Goal: Register for event/course

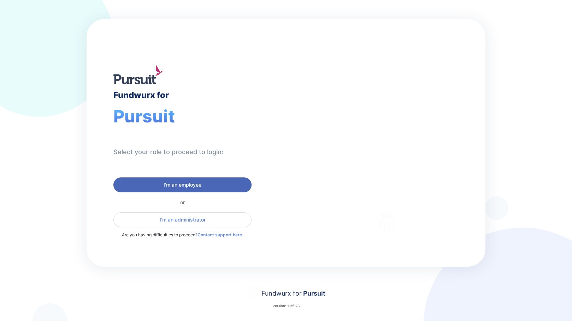
click at [181, 184] on span "I'm an employee" at bounding box center [182, 185] width 38 height 7
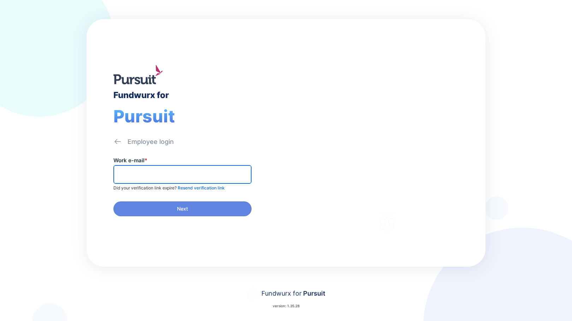
click at [162, 177] on input "text" at bounding box center [183, 174] width 132 height 11
type input "**********"
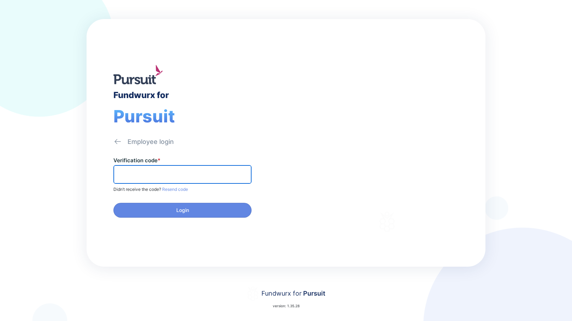
click at [143, 172] on input "text" at bounding box center [183, 174] width 132 height 11
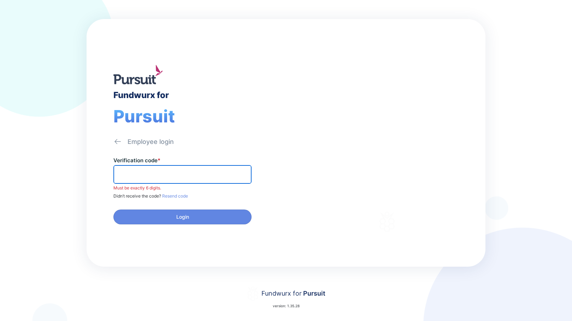
paste input "******"
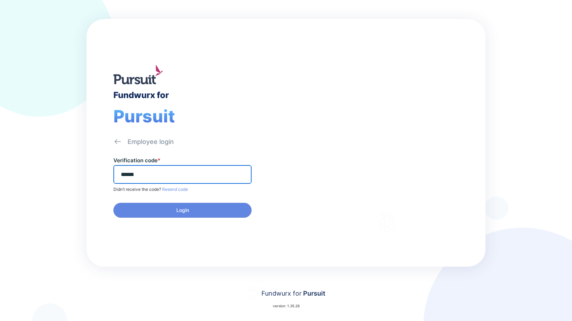
type input "******"
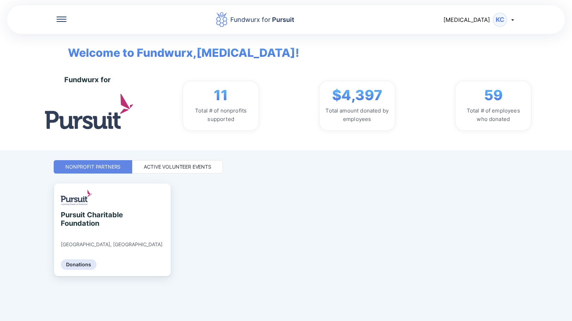
click at [171, 162] on div "Active Volunteer Events" at bounding box center [177, 166] width 91 height 13
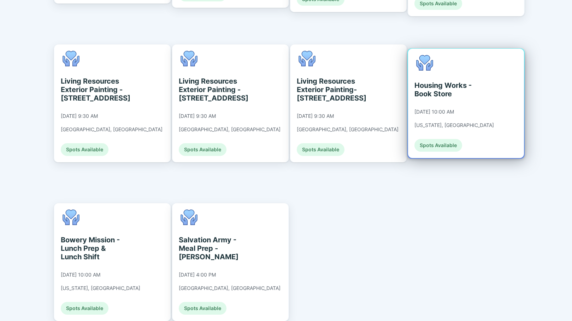
scroll to position [487, 0]
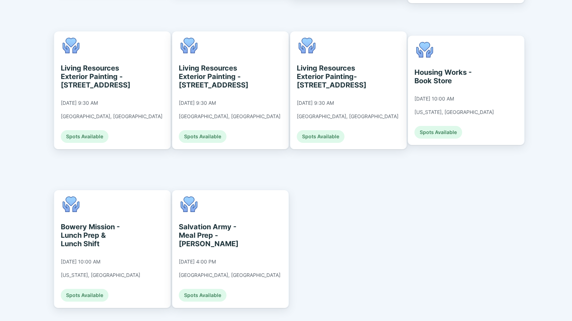
click at [388, 185] on div "Weeding [DATE] - [PERSON_NAME] [DATE] 9:00 AM [GEOGRAPHIC_DATA], [GEOGRAPHIC_DA…" at bounding box center [286, 26] width 464 height 659
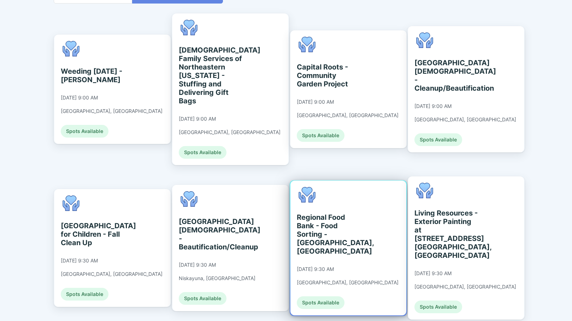
scroll to position [169, 0]
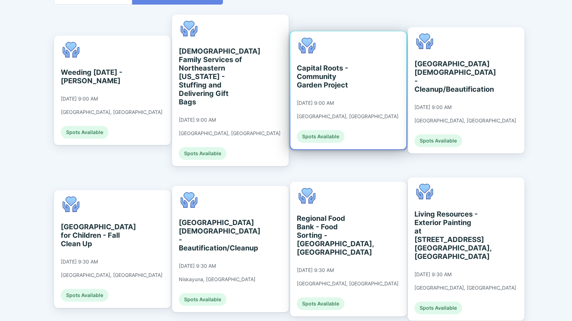
click at [367, 103] on div "Capital Roots - Community Garden Project [DATE] 9:00 AM [GEOGRAPHIC_DATA], [GEO…" at bounding box center [348, 90] width 116 height 118
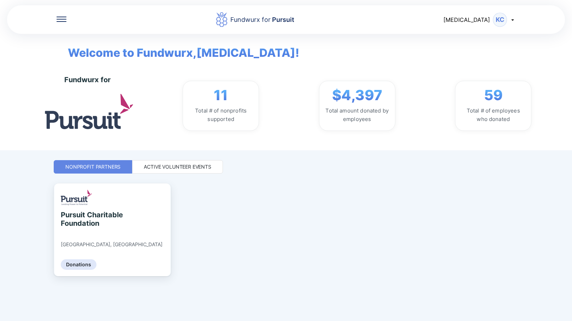
click at [161, 168] on div "Active Volunteer Events" at bounding box center [177, 166] width 67 height 7
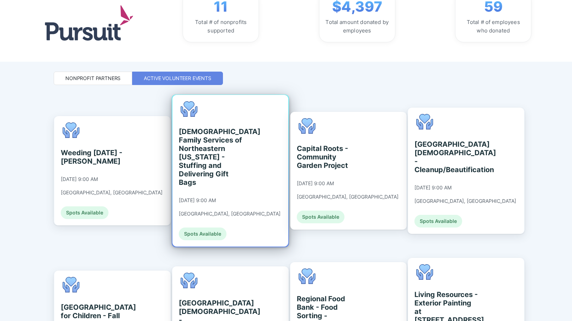
scroll to position [106, 0]
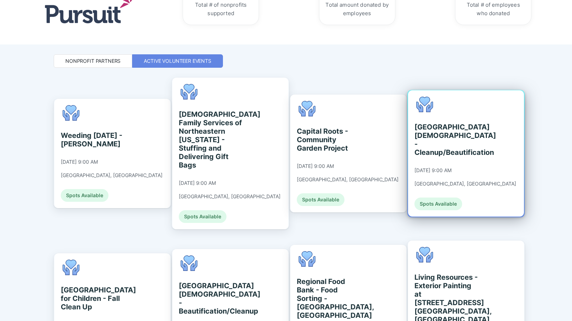
click at [495, 149] on div "[GEOGRAPHIC_DATA][DEMOGRAPHIC_DATA] - Cleanup/Beautification [DATE] 9:00 AM [GE…" at bounding box center [466, 153] width 116 height 126
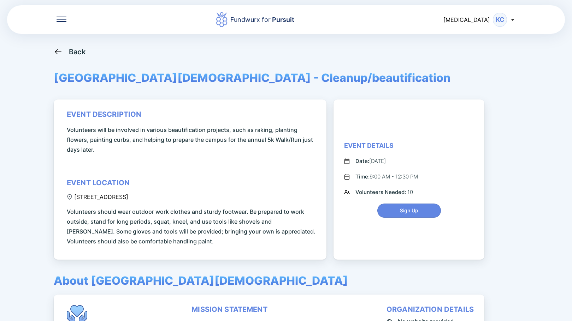
click at [61, 52] on icon at bounding box center [58, 51] width 9 height 9
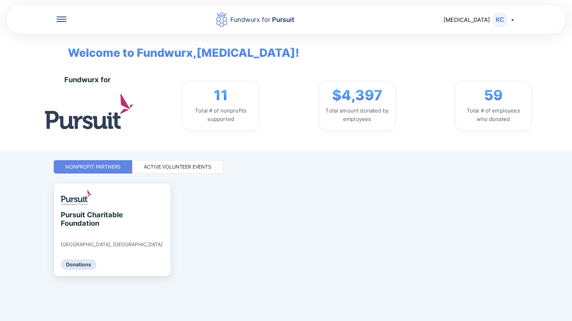
click at [165, 170] on div "Active Volunteer Events" at bounding box center [177, 166] width 67 height 7
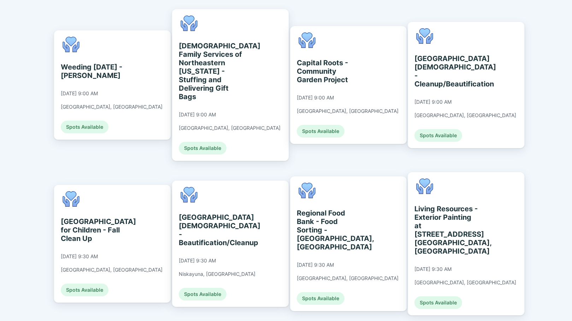
scroll to position [177, 0]
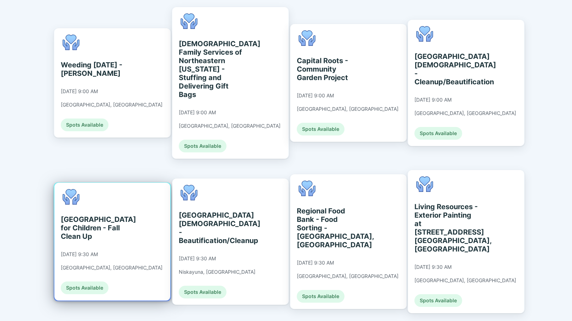
click at [124, 215] on div "[GEOGRAPHIC_DATA] for Children - Fall Clean Up" at bounding box center [93, 227] width 65 height 25
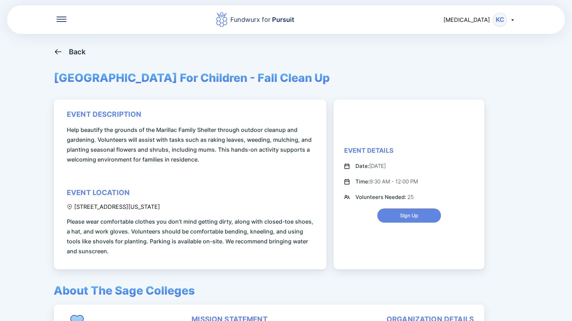
click at [62, 48] on icon at bounding box center [58, 51] width 9 height 9
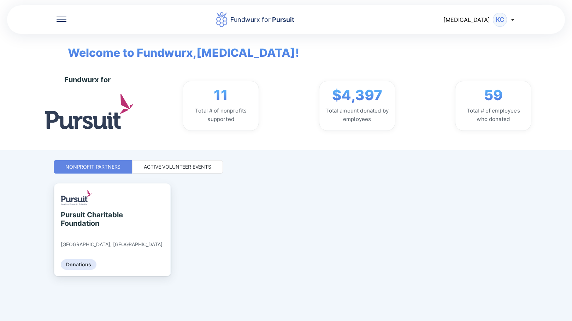
click at [202, 166] on div "Active Volunteer Events" at bounding box center [177, 166] width 67 height 7
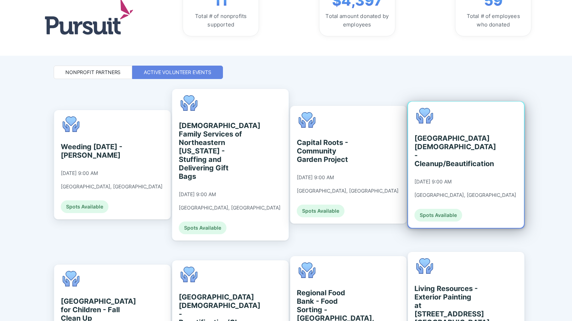
scroll to position [177, 0]
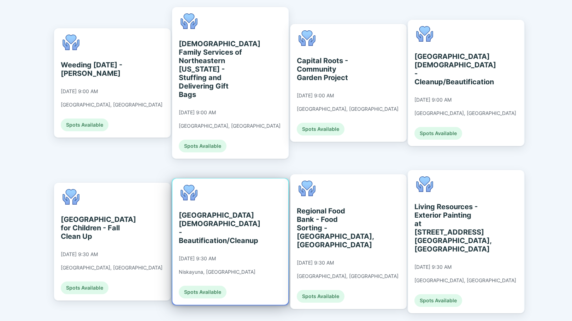
click at [241, 211] on div "[GEOGRAPHIC_DATA][DEMOGRAPHIC_DATA] - Beautification/Cleanup" at bounding box center [211, 228] width 65 height 34
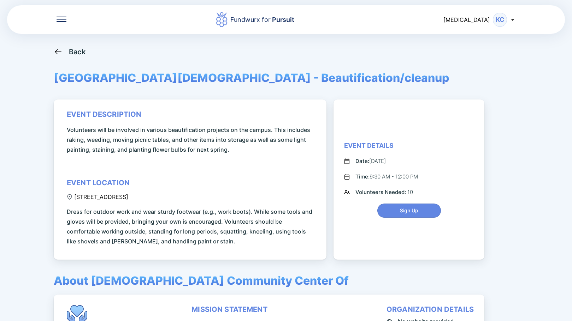
click at [59, 50] on icon at bounding box center [58, 51] width 9 height 9
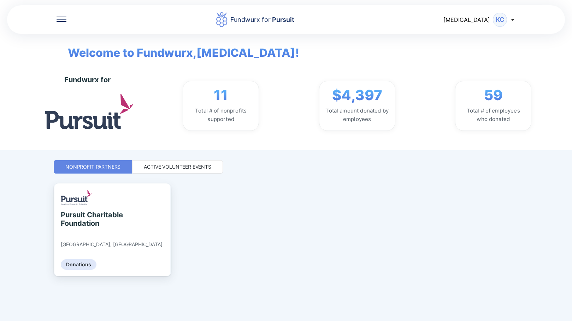
drag, startPoint x: 147, startPoint y: 174, endPoint x: 148, endPoint y: 170, distance: 4.4
click at [147, 174] on div "Fundwurx for Pursuit [MEDICAL_DATA] KC Welcome to Fundwurx, [MEDICAL_DATA] ! Fu…" at bounding box center [286, 160] width 464 height 321
drag, startPoint x: 148, startPoint y: 170, endPoint x: 151, endPoint y: 174, distance: 5.7
click at [148, 170] on div "Active Volunteer Events" at bounding box center [177, 166] width 67 height 7
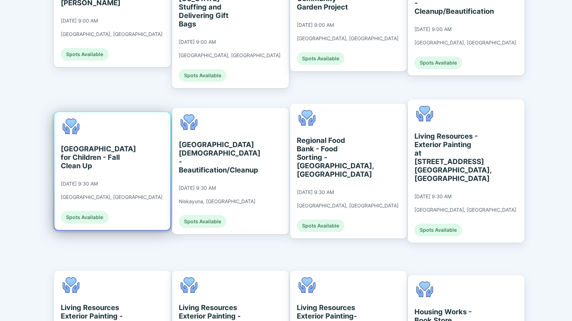
scroll to position [212, 0]
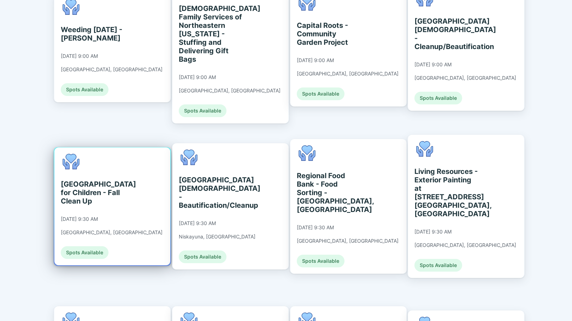
click at [124, 196] on div "[GEOGRAPHIC_DATA] for Children - Fall Clean Up" at bounding box center [93, 192] width 65 height 25
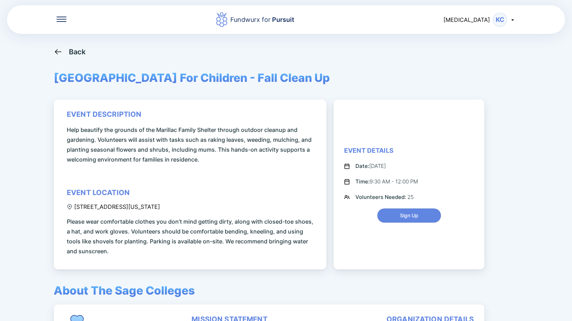
click at [118, 209] on div "[STREET_ADDRESS][US_STATE]" at bounding box center [113, 206] width 93 height 7
drag, startPoint x: 75, startPoint y: 209, endPoint x: 211, endPoint y: 208, distance: 136.7
click at [160, 208] on div "[STREET_ADDRESS][US_STATE]" at bounding box center [113, 206] width 93 height 7
copy div "[STREET_ADDRESS][US_STATE]"
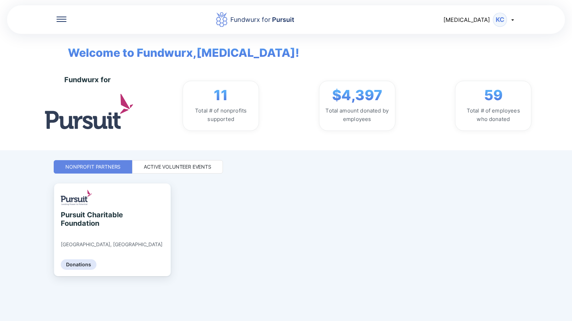
click at [148, 167] on div "Active Volunteer Events" at bounding box center [177, 166] width 67 height 7
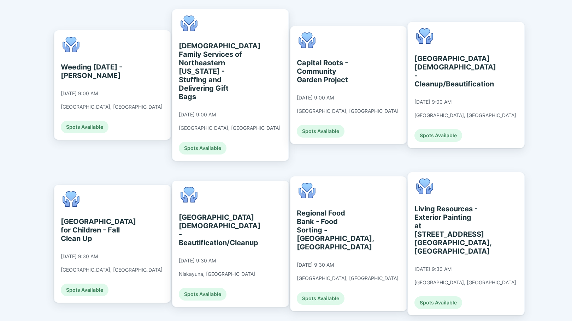
scroll to position [177, 0]
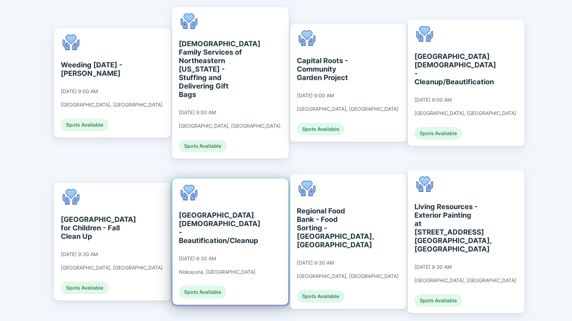
click at [232, 193] on div "[GEOGRAPHIC_DATA][DEMOGRAPHIC_DATA] - Beautification/Cleanup [DATE] 9:30 AM Nis…" at bounding box center [217, 242] width 77 height 114
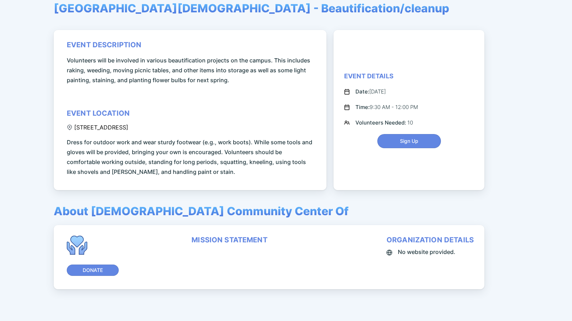
scroll to position [71, 0]
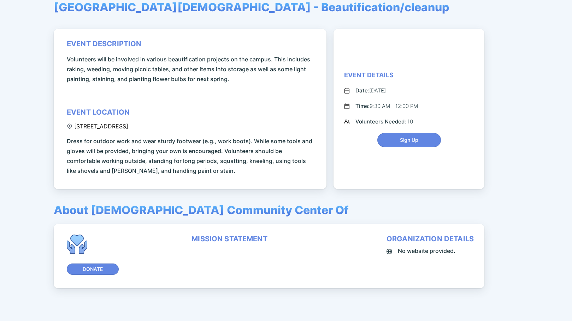
drag, startPoint x: 74, startPoint y: 127, endPoint x: 184, endPoint y: 126, distance: 109.8
click at [128, 126] on div "[STREET_ADDRESS]" at bounding box center [97, 126] width 61 height 7
click at [128, 127] on div "[STREET_ADDRESS]" at bounding box center [97, 126] width 61 height 7
click at [184, 126] on div "event description Volunteers will be involved in various beautification project…" at bounding box center [191, 108] width 249 height 136
drag, startPoint x: 183, startPoint y: 126, endPoint x: 74, endPoint y: 126, distance: 109.1
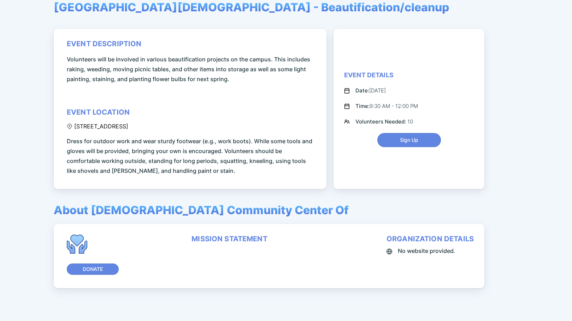
click at [74, 126] on div "[STREET_ADDRESS]" at bounding box center [97, 126] width 61 height 7
copy div "[STREET_ADDRESS]"
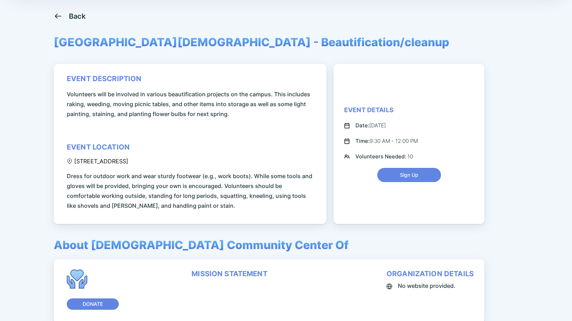
scroll to position [35, 0]
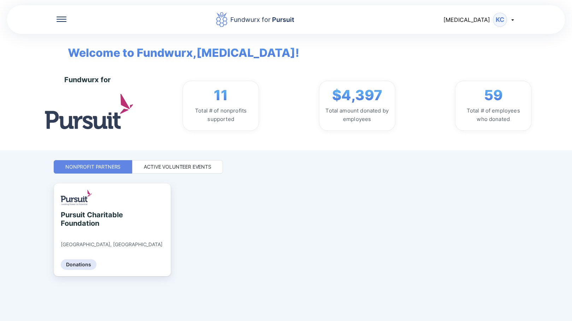
click at [187, 164] on div "Active Volunteer Events" at bounding box center [177, 166] width 67 height 7
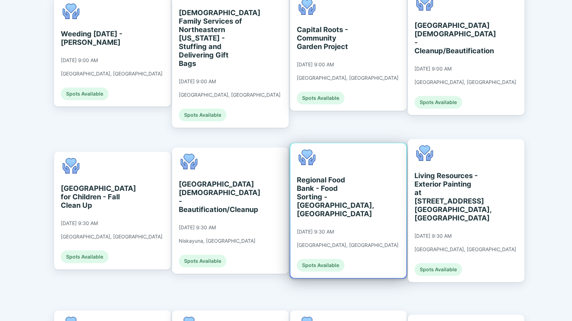
scroll to position [212, 0]
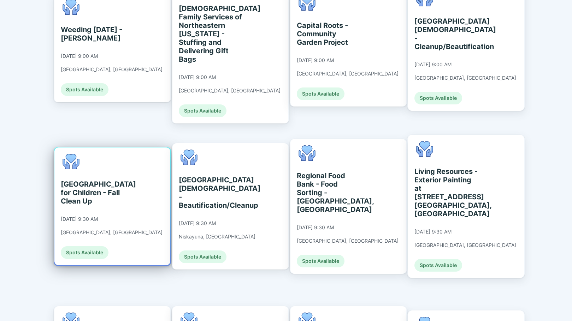
click at [108, 180] on div "[GEOGRAPHIC_DATA] for Children - Fall Clean Up" at bounding box center [93, 192] width 65 height 25
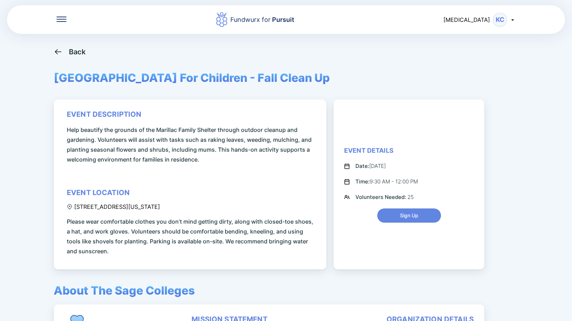
click at [65, 52] on div "Back" at bounding box center [70, 51] width 32 height 9
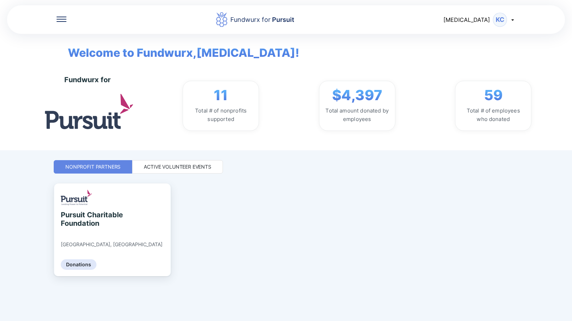
drag, startPoint x: 249, startPoint y: 162, endPoint x: 208, endPoint y: 165, distance: 40.7
click at [249, 162] on div "Nonprofit Partners Active Volunteer Events" at bounding box center [286, 166] width 464 height 13
click at [192, 169] on div "Active Volunteer Events" at bounding box center [177, 166] width 67 height 7
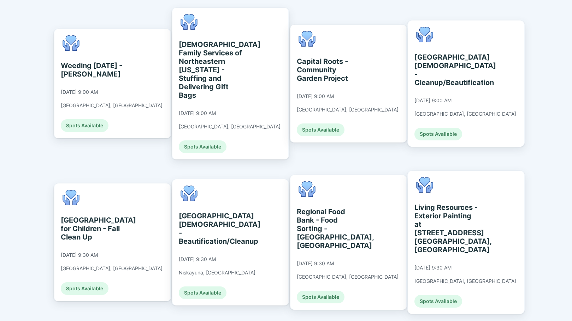
scroll to position [177, 0]
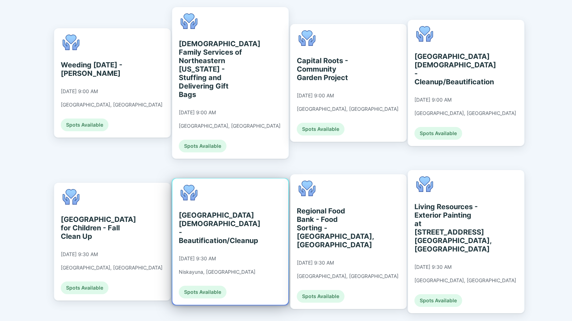
click at [249, 224] on div "[GEOGRAPHIC_DATA][DEMOGRAPHIC_DATA] - Beautification/Cleanup [DATE] 9:30 AM Nis…" at bounding box center [230, 242] width 116 height 126
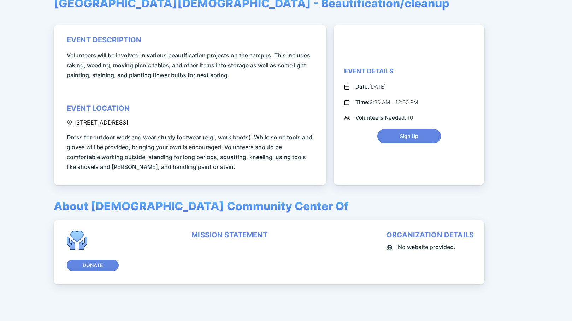
scroll to position [81, 0]
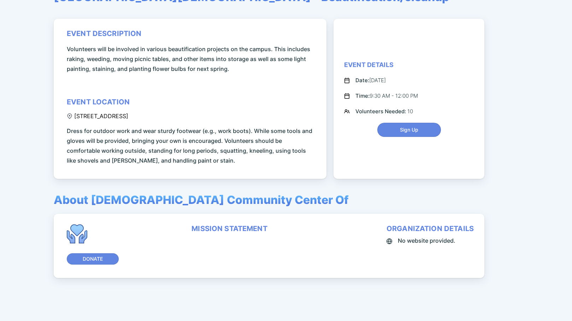
click at [229, 229] on div "mission statement" at bounding box center [229, 229] width 76 height 8
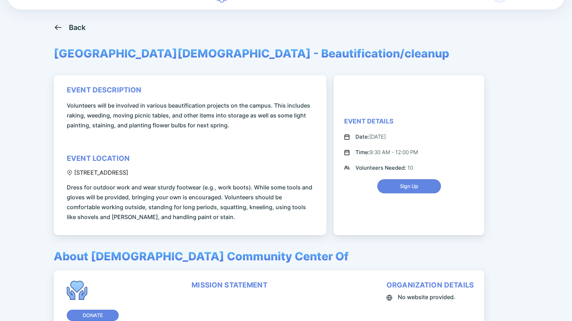
scroll to position [0, 0]
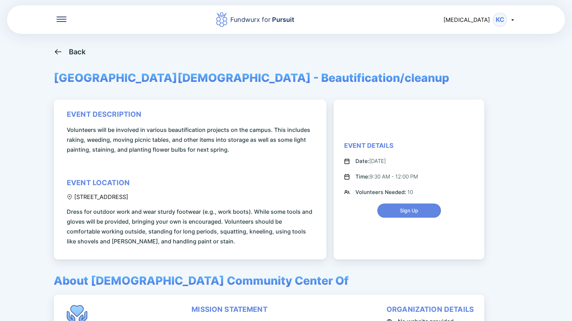
click at [58, 48] on icon at bounding box center [58, 51] width 9 height 9
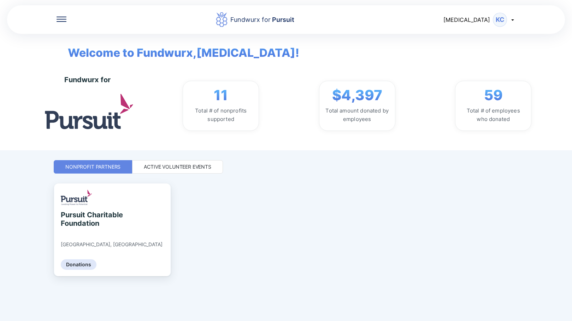
click at [175, 163] on div "Active Volunteer Events" at bounding box center [177, 166] width 91 height 13
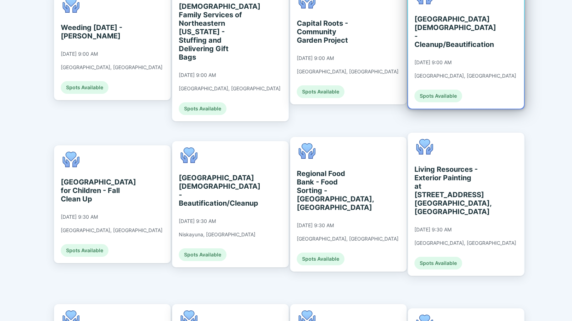
scroll to position [214, 0]
drag, startPoint x: 439, startPoint y: 85, endPoint x: 424, endPoint y: 94, distance: 17.3
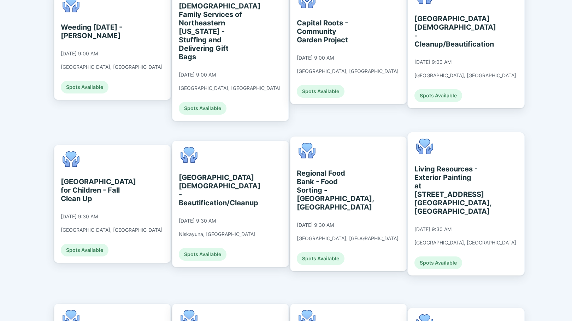
drag, startPoint x: 424, startPoint y: 94, endPoint x: 20, endPoint y: 151, distance: 408.4
click at [20, 151] on div "Fundwurx for Pursuit [MEDICAL_DATA] KC Welcome to Fundwurx, [MEDICAL_DATA] ! Fu…" at bounding box center [286, 160] width 572 height 321
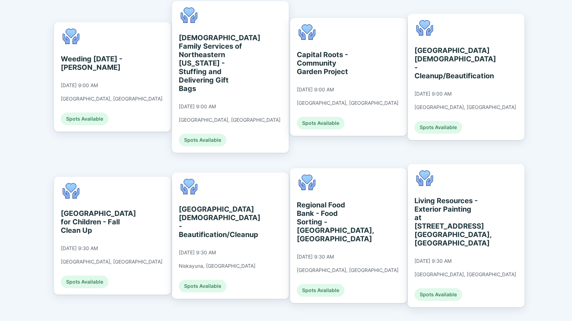
scroll to position [179, 0]
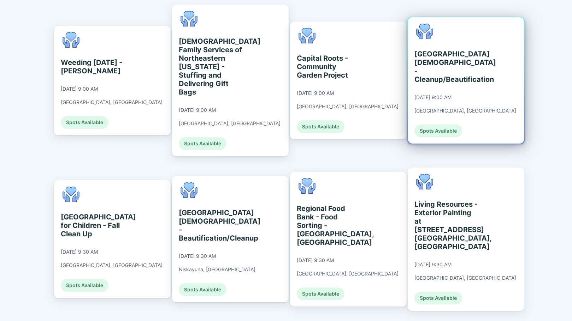
click at [460, 108] on div "[GEOGRAPHIC_DATA][DEMOGRAPHIC_DATA] - Cleanup/Beautification [DATE] 9:00 AM [GE…" at bounding box center [465, 81] width 102 height 114
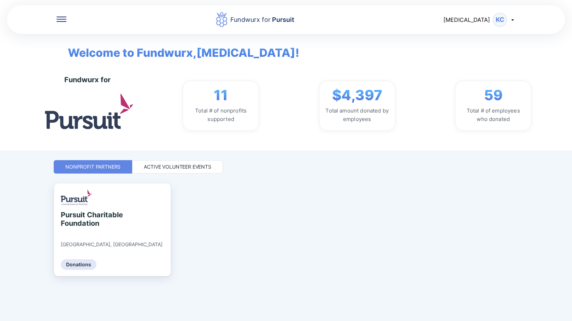
click at [182, 169] on div "Active Volunteer Events" at bounding box center [177, 166] width 67 height 7
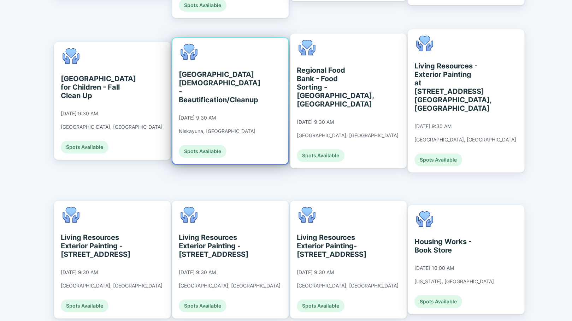
scroll to position [318, 0]
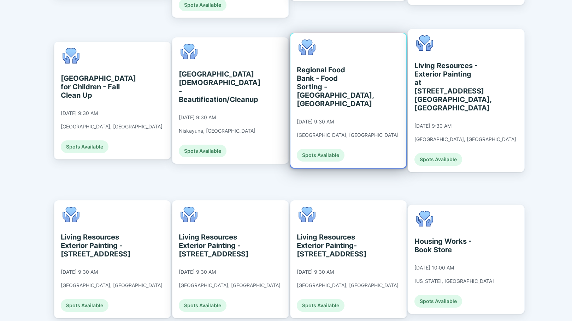
click at [362, 97] on div "Regional Food Bank - Food Sorting - [GEOGRAPHIC_DATA], [GEOGRAPHIC_DATA] [DATE]…" at bounding box center [348, 100] width 116 height 135
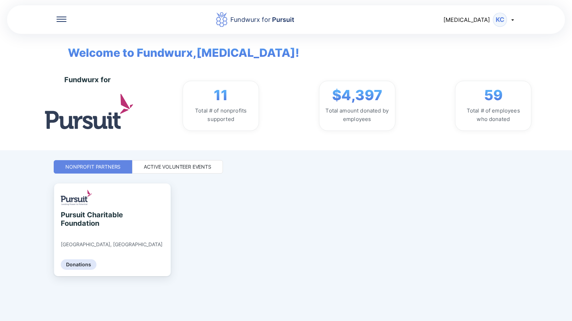
click at [169, 165] on div "Active Volunteer Events" at bounding box center [177, 166] width 67 height 7
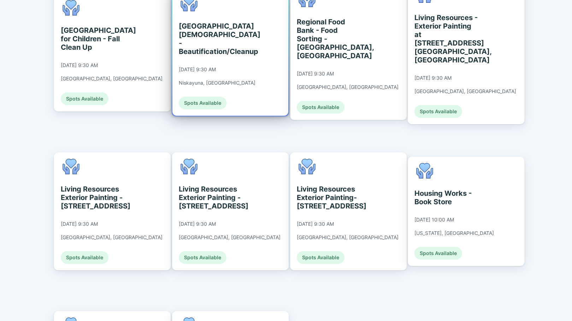
scroll to position [388, 0]
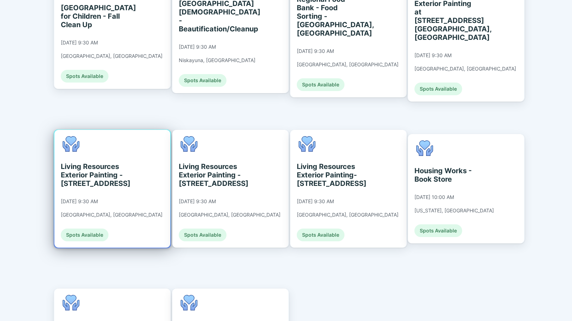
click at [155, 189] on div "Living Resources Exterior Painting - [STREET_ADDRESS] [DATE] 9:30 AM [GEOGRAPHI…" at bounding box center [112, 189] width 116 height 118
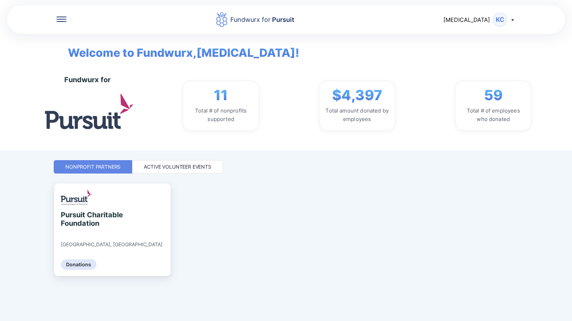
click at [207, 163] on div "Active Volunteer Events" at bounding box center [177, 166] width 91 height 13
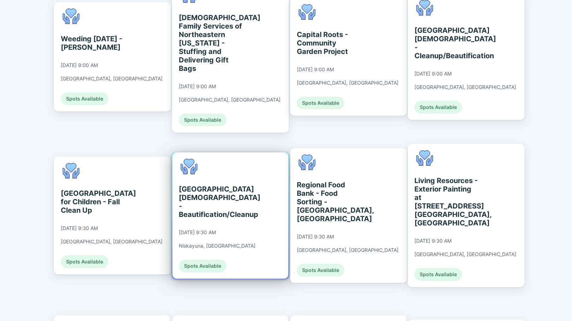
scroll to position [240, 0]
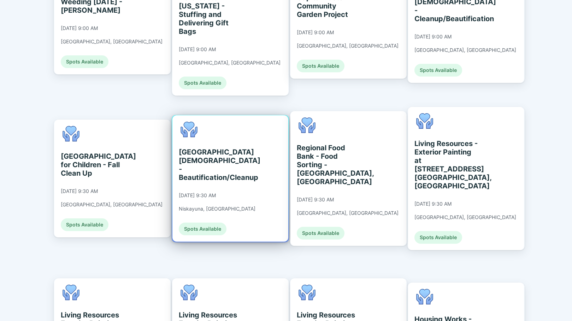
click at [236, 218] on div "[GEOGRAPHIC_DATA][DEMOGRAPHIC_DATA] - Beautification/Cleanup [DATE] 9:30 AM Nis…" at bounding box center [217, 179] width 77 height 114
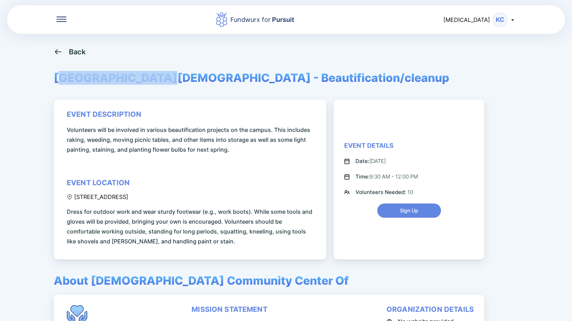
drag, startPoint x: 58, startPoint y: 81, endPoint x: 74, endPoint y: 83, distance: 16.3
click at [154, 83] on span "[GEOGRAPHIC_DATA][DEMOGRAPHIC_DATA] - Beautification/cleanup" at bounding box center [251, 78] width 395 height 14
click at [56, 79] on span "[GEOGRAPHIC_DATA][DEMOGRAPHIC_DATA] - Beautification/cleanup" at bounding box center [251, 78] width 395 height 14
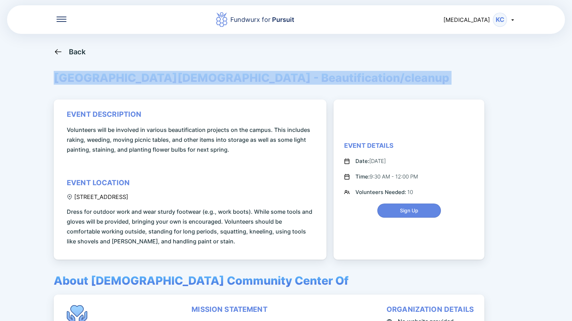
drag, startPoint x: 56, startPoint y: 79, endPoint x: 408, endPoint y: 80, distance: 352.1
click at [419, 79] on div "Back [GEOGRAPHIC_DATA][DEMOGRAPHIC_DATA] - Beautification/cleanup event descrip…" at bounding box center [286, 207] width 464 height 321
copy span "[GEOGRAPHIC_DATA][DEMOGRAPHIC_DATA] - Beautification/cleanup"
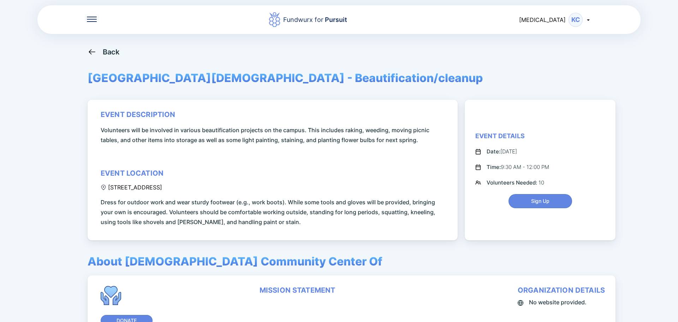
click at [571, 72] on div "Fundwurx for Pursuit [MEDICAL_DATA] KC Back [GEOGRAPHIC_DATA][DEMOGRAPHIC_DATA]…" at bounding box center [339, 161] width 678 height 322
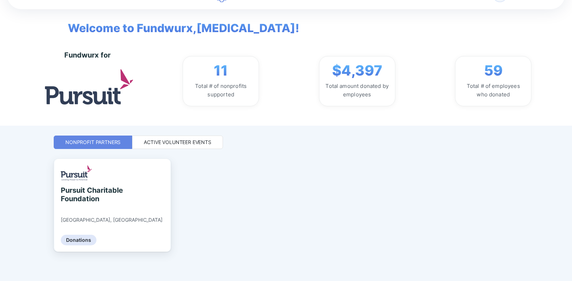
scroll to position [25, 0]
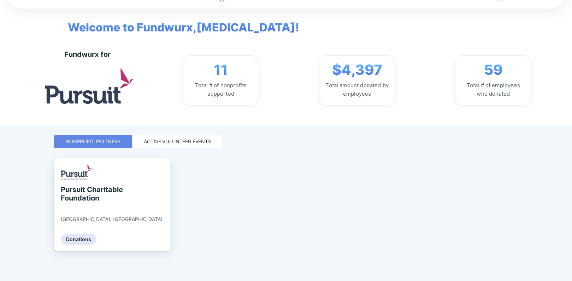
click at [168, 144] on div "Active Volunteer Events" at bounding box center [177, 141] width 67 height 7
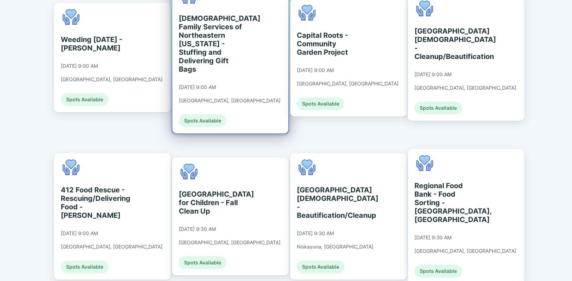
scroll to position [237, 0]
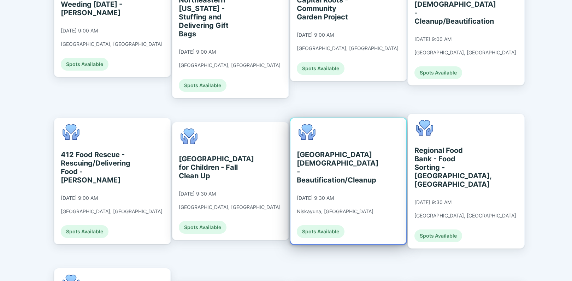
click at [355, 169] on div "[GEOGRAPHIC_DATA][DEMOGRAPHIC_DATA] - Beautification/Cleanup" at bounding box center [329, 167] width 65 height 34
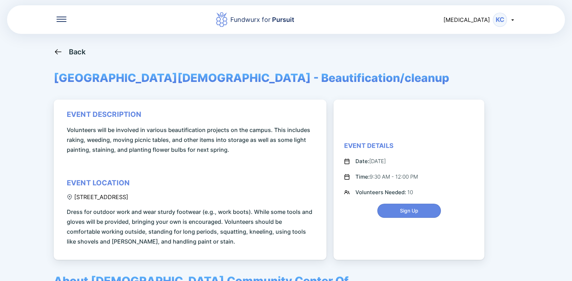
click at [75, 48] on div "Back" at bounding box center [77, 52] width 17 height 8
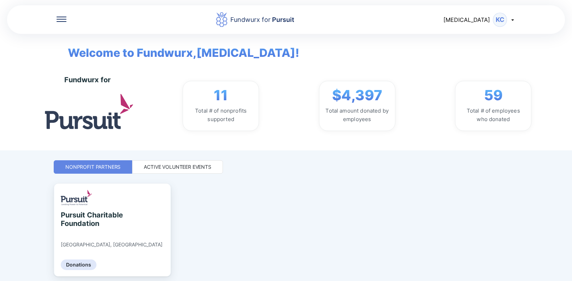
click at [190, 167] on div "Active Volunteer Events" at bounding box center [177, 166] width 67 height 7
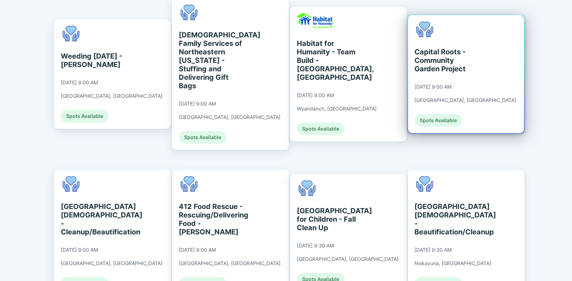
scroll to position [280, 0]
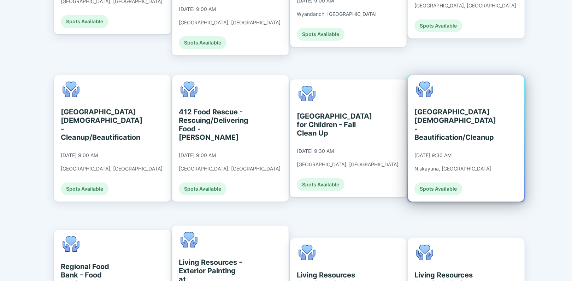
click at [490, 149] on div "[GEOGRAPHIC_DATA][DEMOGRAPHIC_DATA] - Beautification/Cleanup [DATE] 9:30 AM Nis…" at bounding box center [466, 138] width 116 height 126
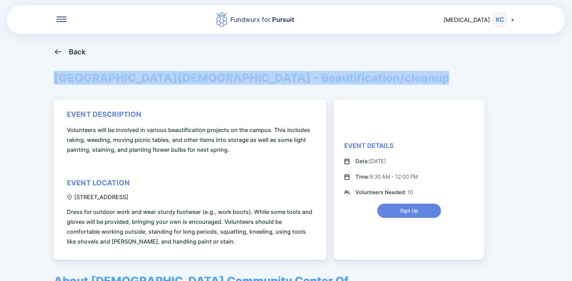
drag, startPoint x: 56, startPoint y: 80, endPoint x: 415, endPoint y: 85, distance: 358.8
click at [415, 85] on div "Back [GEOGRAPHIC_DATA][DEMOGRAPHIC_DATA] - Beautification/cleanup event descrip…" at bounding box center [286, 187] width 464 height 281
copy span "[GEOGRAPHIC_DATA][DEMOGRAPHIC_DATA] - Beautification/cleanup"
click at [391, 212] on span "Sign Up" at bounding box center [409, 210] width 54 height 7
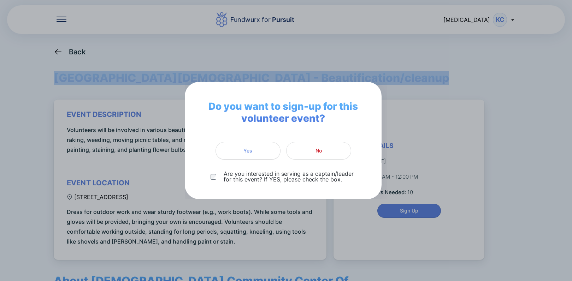
click at [250, 150] on span "Yes" at bounding box center [247, 150] width 9 height 7
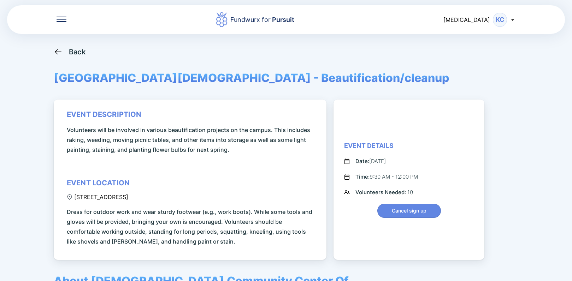
click at [55, 54] on icon at bounding box center [58, 51] width 9 height 9
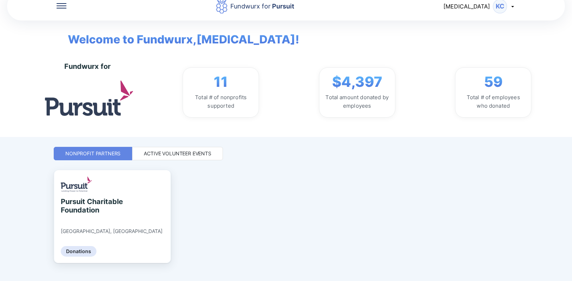
scroll to position [25, 0]
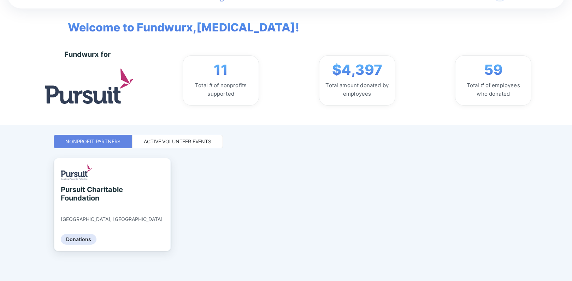
click at [171, 143] on div "Active Volunteer Events" at bounding box center [177, 141] width 67 height 7
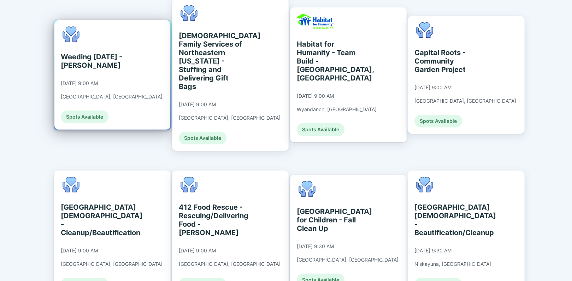
scroll to position [202, 0]
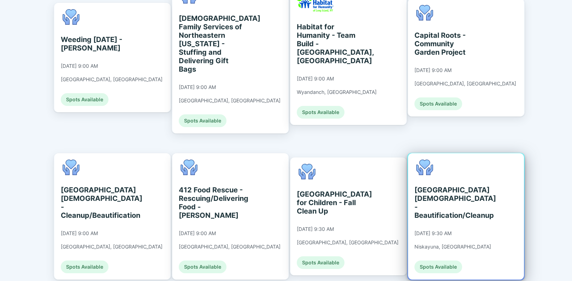
click at [472, 186] on div "[GEOGRAPHIC_DATA][DEMOGRAPHIC_DATA] - Beautification/Cleanup" at bounding box center [446, 203] width 65 height 34
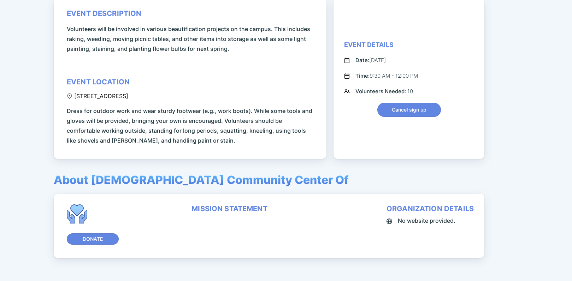
scroll to position [121, 0]
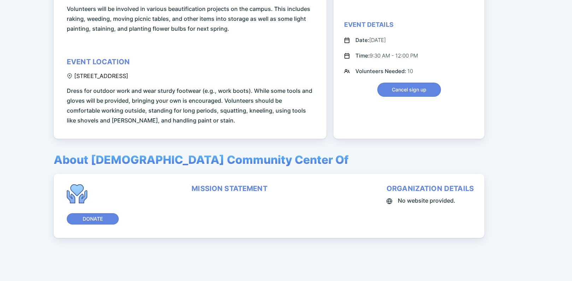
click at [522, 159] on div "Fundwurx for Pursuit Kyra KC Back Schenectady Jewish Community Center - Beautif…" at bounding box center [286, 140] width 572 height 281
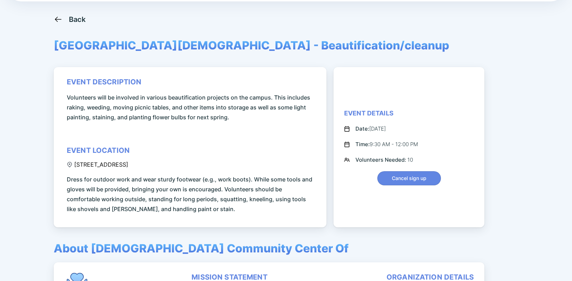
scroll to position [0, 0]
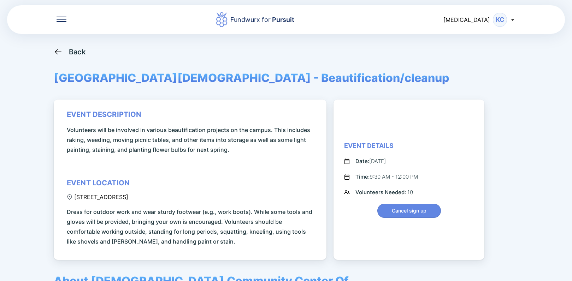
click at [60, 49] on icon at bounding box center [58, 51] width 9 height 9
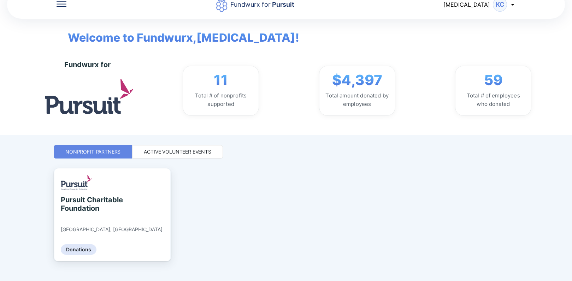
scroll to position [25, 0]
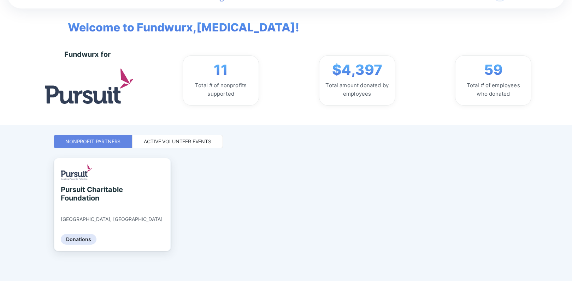
click at [176, 144] on div "Active Volunteer Events" at bounding box center [177, 141] width 67 height 7
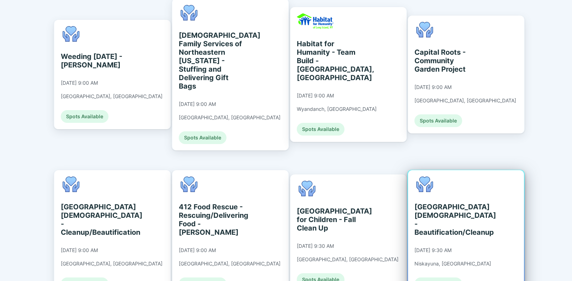
scroll to position [202, 0]
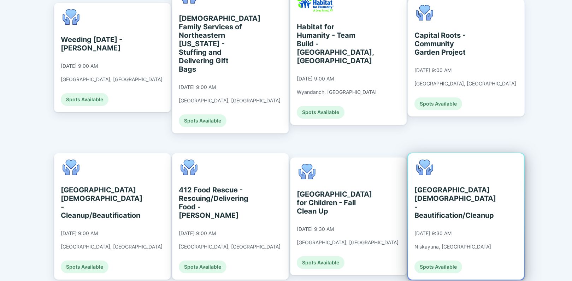
click at [471, 166] on div "[GEOGRAPHIC_DATA][DEMOGRAPHIC_DATA] - Beautification/Cleanup [DATE] 9:30 AM Nis…" at bounding box center [452, 217] width 77 height 114
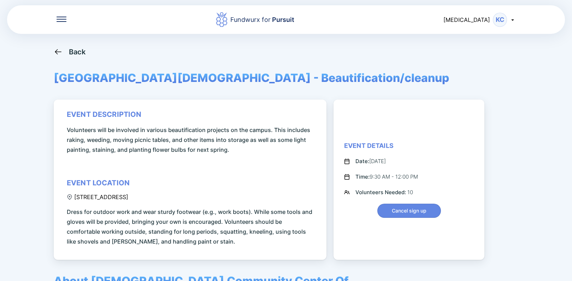
click at [60, 52] on icon at bounding box center [58, 51] width 9 height 9
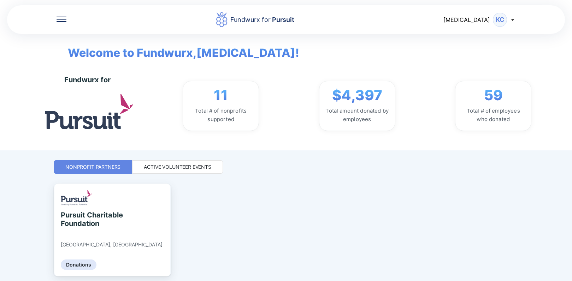
click at [193, 171] on div "Active Volunteer Events" at bounding box center [177, 166] width 91 height 13
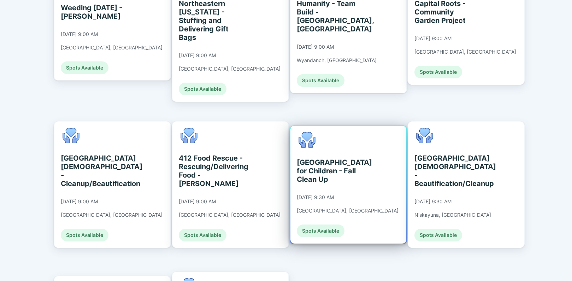
scroll to position [247, 0]
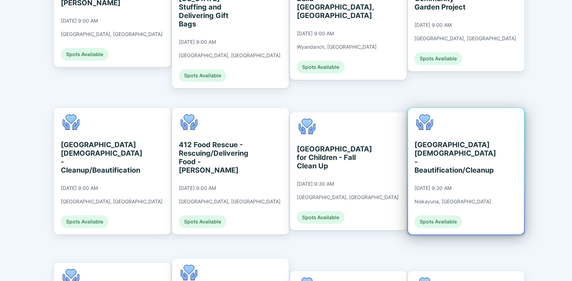
click at [461, 157] on div "[GEOGRAPHIC_DATA][DEMOGRAPHIC_DATA] - Beautification/Cleanup" at bounding box center [446, 158] width 65 height 34
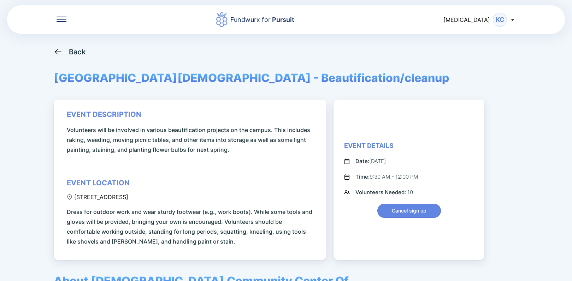
drag, startPoint x: 72, startPoint y: 198, endPoint x: 77, endPoint y: 200, distance: 5.2
click at [86, 201] on div "event description Volunteers will be involved in various beautification project…" at bounding box center [191, 178] width 249 height 136
drag, startPoint x: 75, startPoint y: 196, endPoint x: 182, endPoint y: 197, distance: 107.0
click at [128, 197] on div "[STREET_ADDRESS]" at bounding box center [97, 197] width 61 height 7
copy div "[STREET_ADDRESS]"
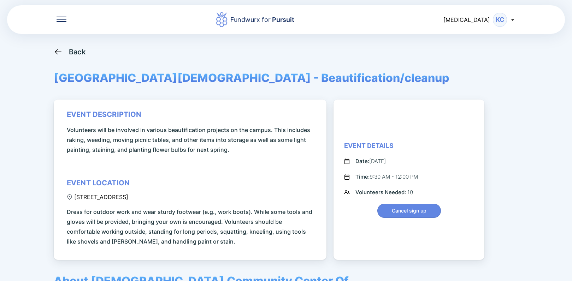
click at [54, 50] on icon at bounding box center [58, 51] width 9 height 9
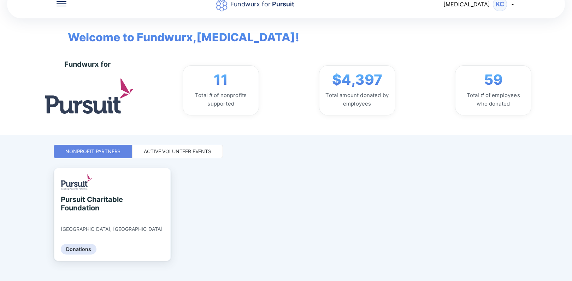
scroll to position [25, 0]
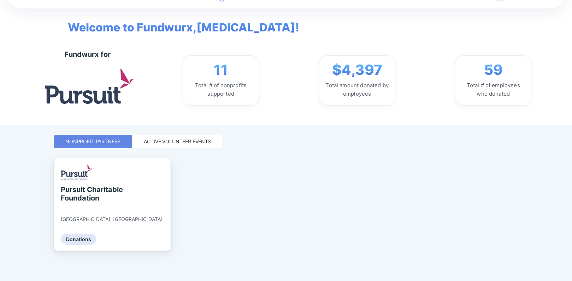
click at [203, 145] on div "Active Volunteer Events" at bounding box center [177, 141] width 67 height 7
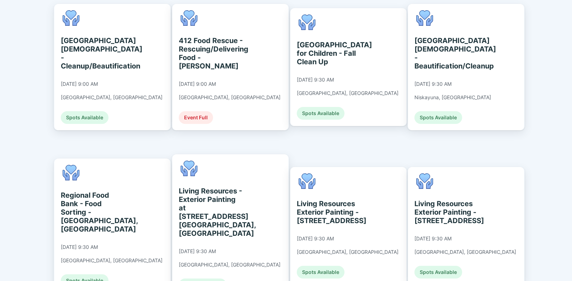
scroll to position [343, 0]
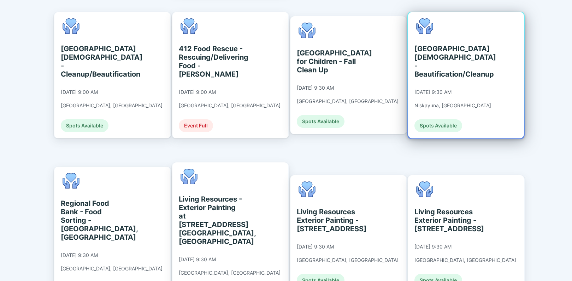
click at [484, 77] on div "[GEOGRAPHIC_DATA][DEMOGRAPHIC_DATA] - Beautification/Cleanup [DATE] 9:30 AM Nis…" at bounding box center [466, 75] width 116 height 126
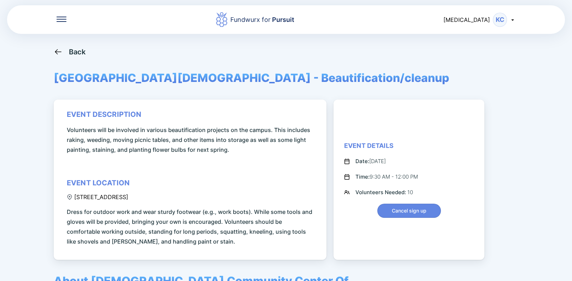
click at [55, 52] on icon at bounding box center [58, 51] width 6 height 5
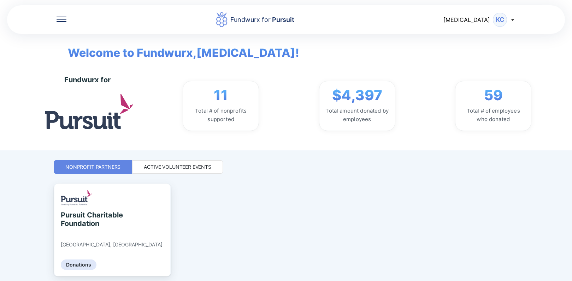
click at [188, 162] on div "Active Volunteer Events" at bounding box center [177, 166] width 91 height 13
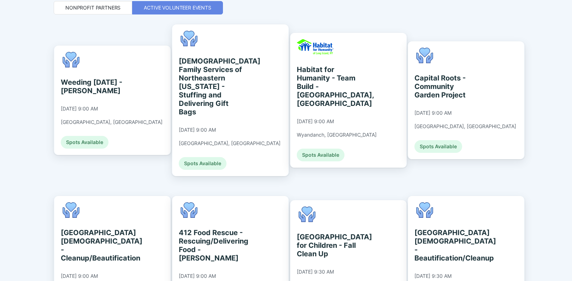
scroll to position [177, 0]
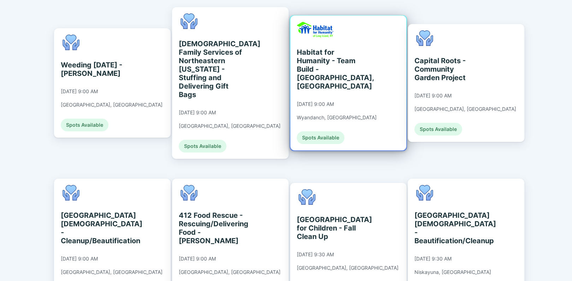
click at [368, 71] on div "Habitat for Humanity - Team Build - Wyandanch, NY 09/10/2025 at 9:00 AM Wyandan…" at bounding box center [348, 83] width 116 height 135
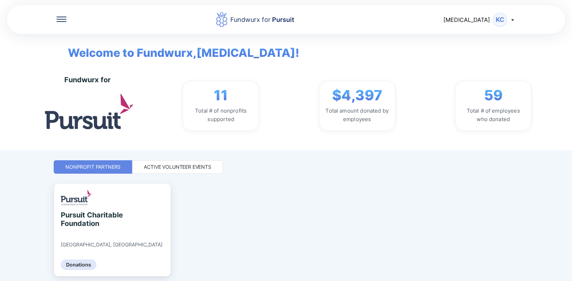
click at [161, 161] on div "Active Volunteer Events" at bounding box center [177, 166] width 91 height 13
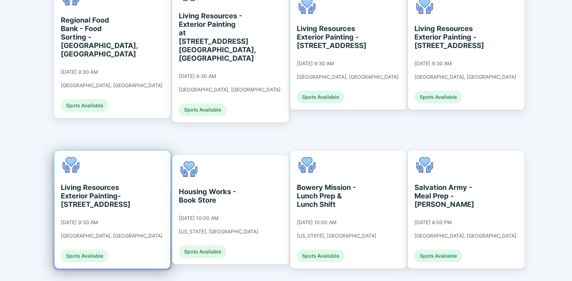
scroll to position [527, 0]
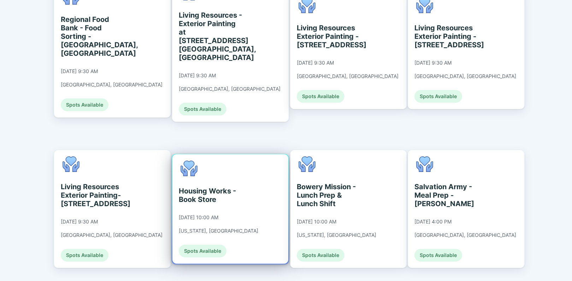
click at [235, 175] on div "Housing Works - Book Store 09/10/2025 at 10:00 AM New York, NY Spots Available" at bounding box center [218, 209] width 79 height 97
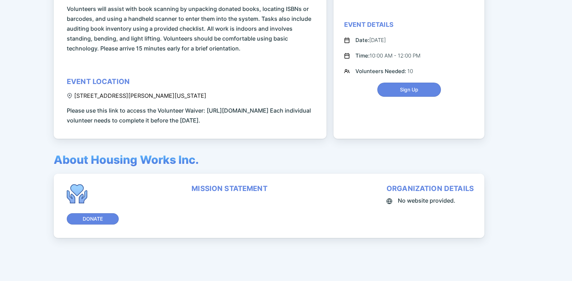
scroll to position [131, 0]
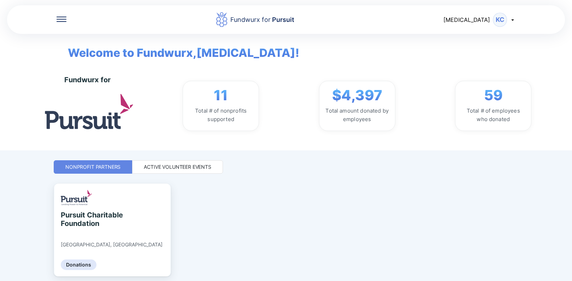
click at [194, 170] on div "Active Volunteer Events" at bounding box center [177, 166] width 67 height 7
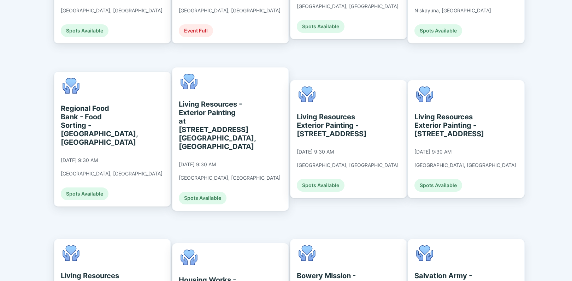
scroll to position [527, 0]
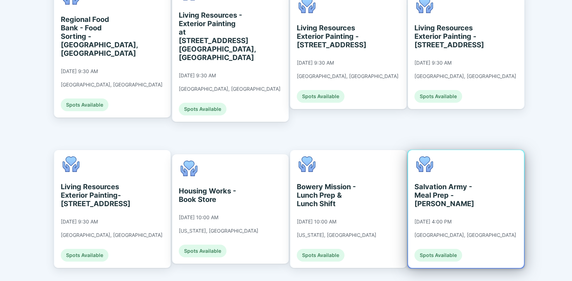
click at [498, 162] on div "Salvation Army - Meal Prep - A. Dabney 09/10/2025 at 4:00 PM Knoxville, TN Spot…" at bounding box center [466, 209] width 116 height 118
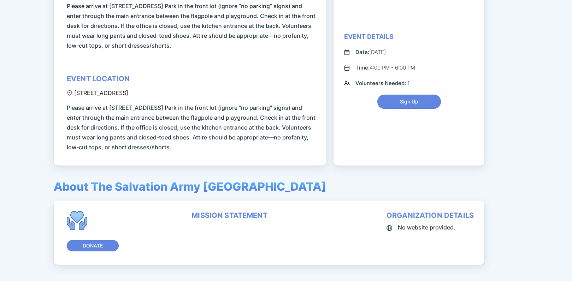
scroll to position [141, 0]
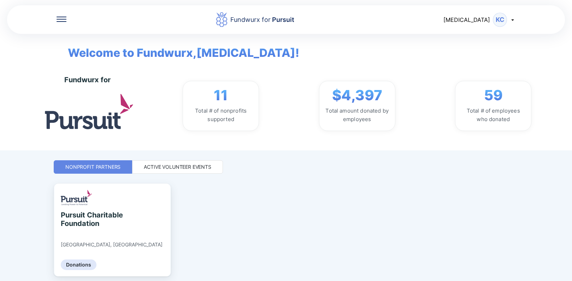
click at [175, 169] on div "Active Volunteer Events" at bounding box center [177, 166] width 67 height 7
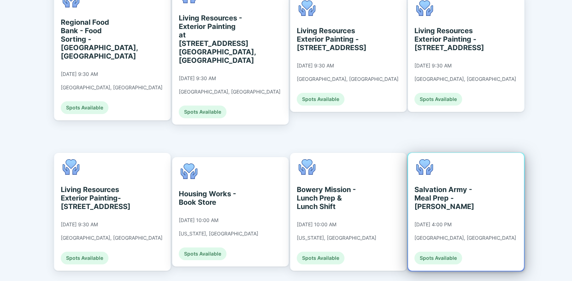
scroll to position [527, 0]
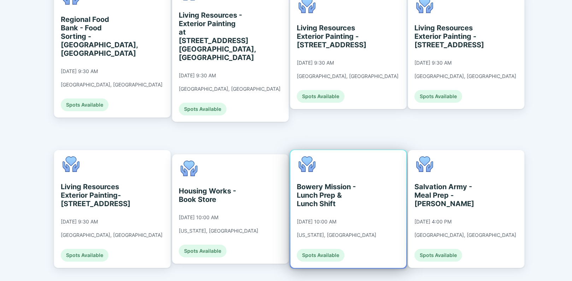
click at [355, 183] on div "Bowery Mission - Lunch Prep & Lunch Shift" at bounding box center [329, 195] width 65 height 25
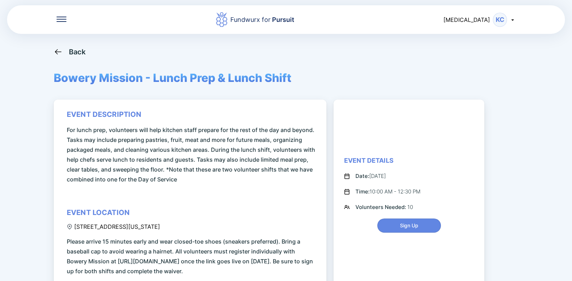
click at [57, 55] on icon at bounding box center [58, 51] width 9 height 9
